Goal: Find specific page/section: Find specific page/section

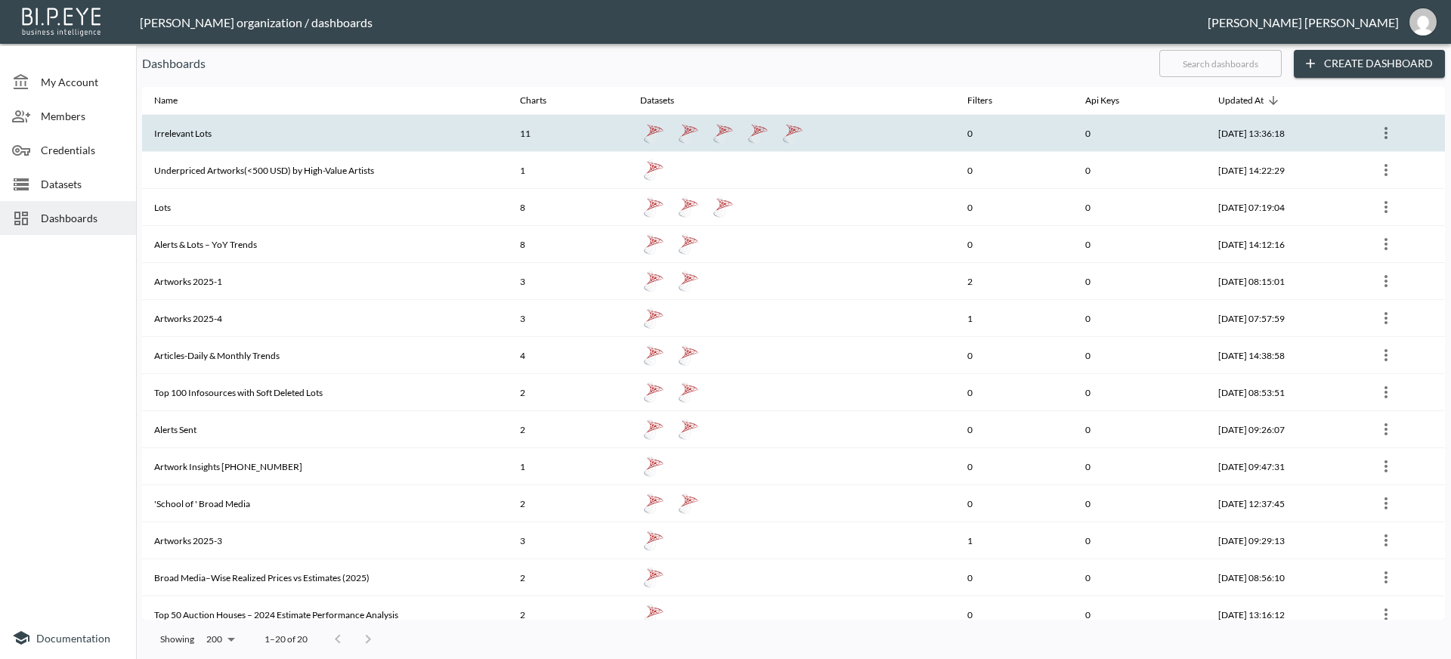
click at [279, 141] on th "Irrelevant Lots" at bounding box center [325, 133] width 366 height 37
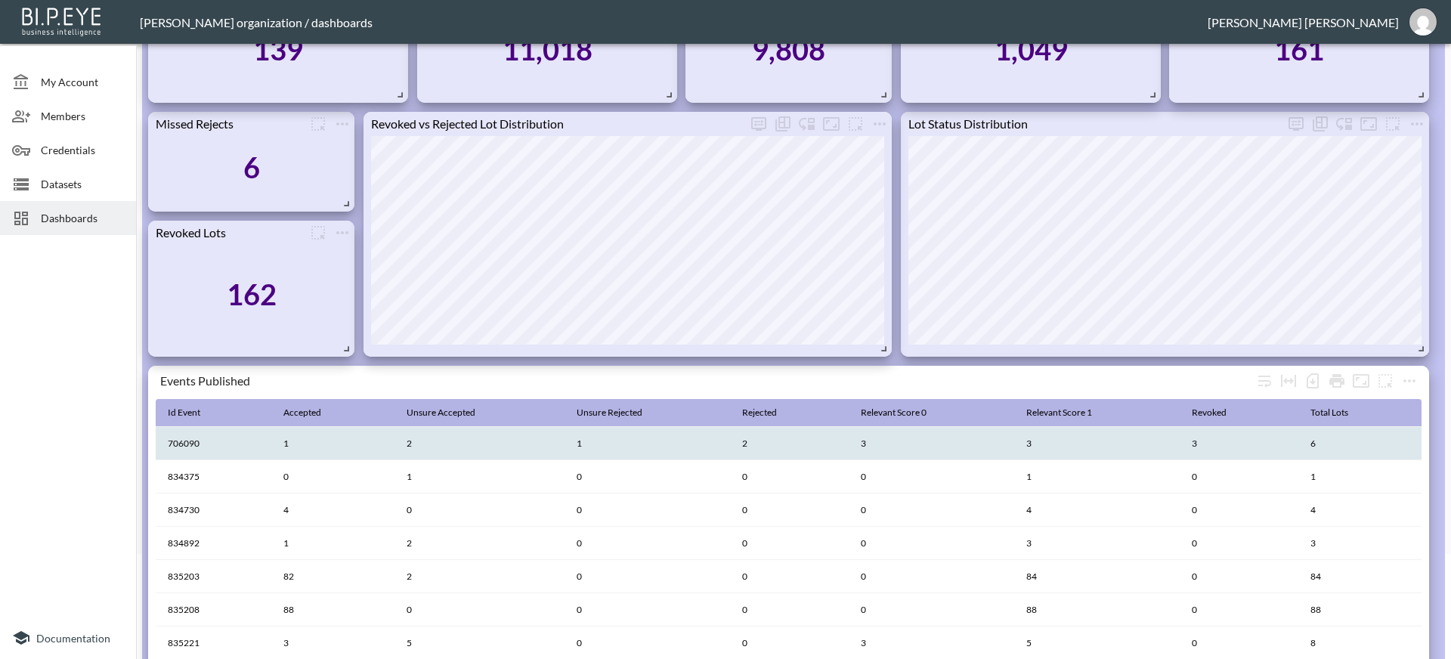
click at [185, 444] on th "706090" at bounding box center [214, 443] width 116 height 33
copy th "706090"
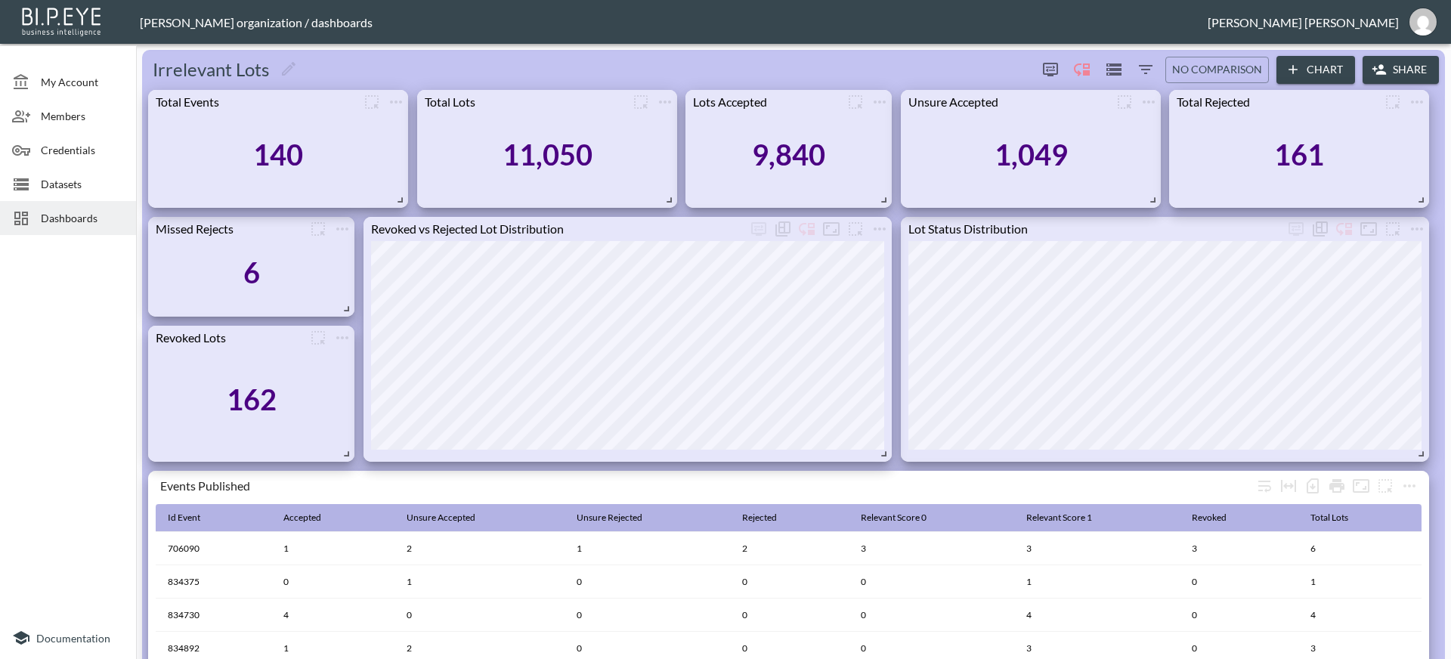
click at [72, 218] on span "Dashboards" at bounding box center [82, 218] width 83 height 16
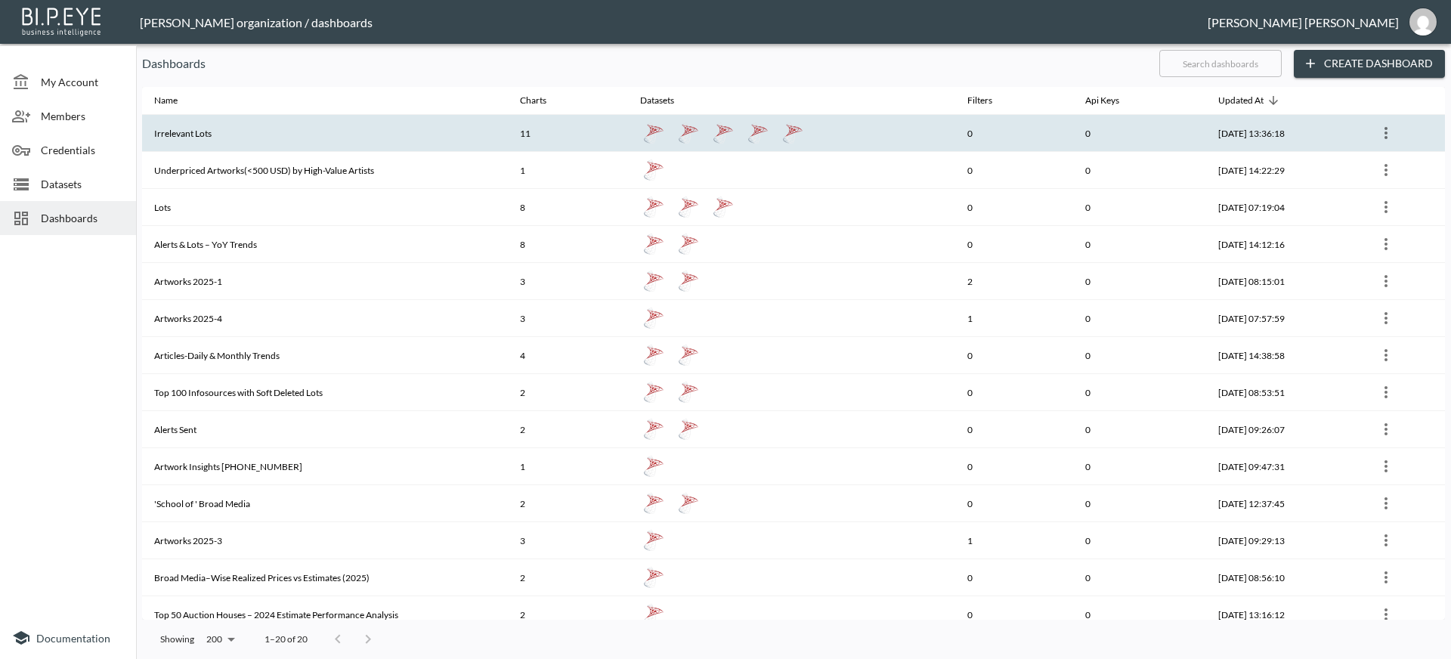
click at [180, 132] on th "Irrelevant Lots" at bounding box center [325, 133] width 366 height 37
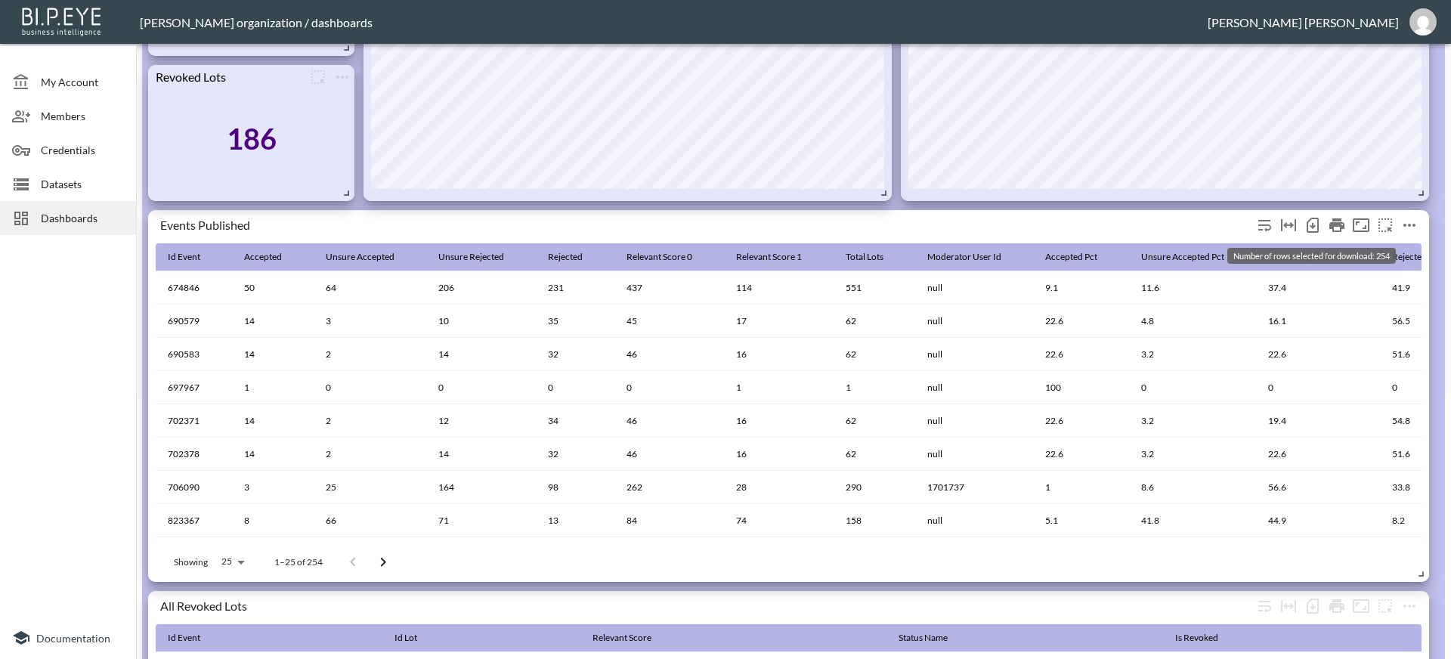
click at [1313, 234] on icon "Number of rows selected for download: 254" at bounding box center [1313, 225] width 18 height 18
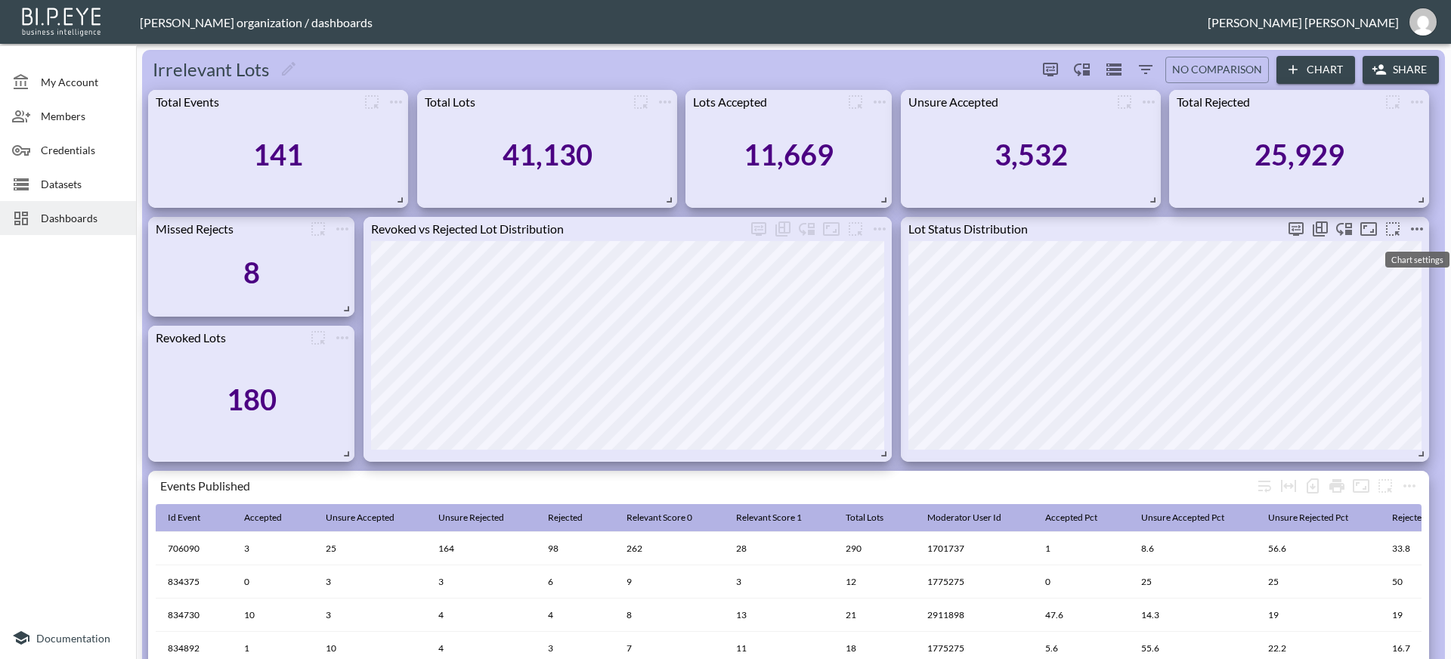
click at [1421, 228] on icon "more" at bounding box center [1417, 229] width 18 height 18
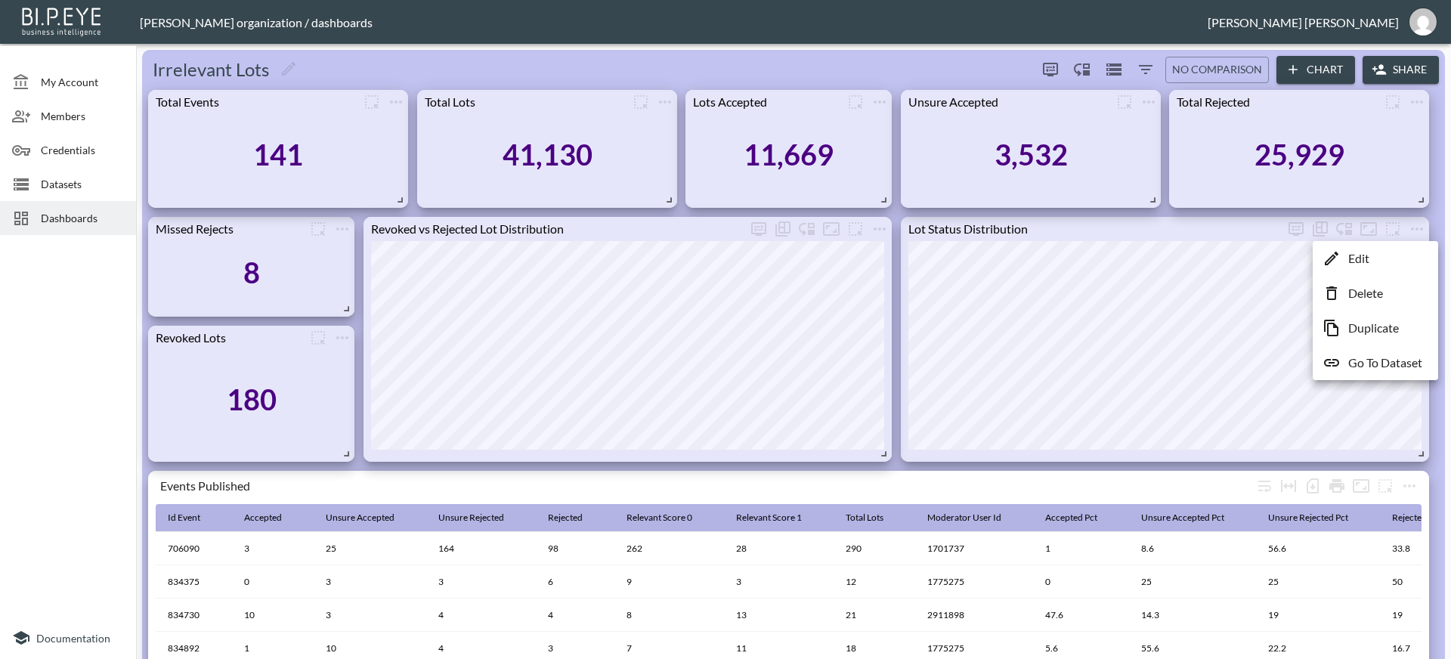
click at [1253, 324] on div at bounding box center [725, 329] width 1451 height 659
